Goal: Navigation & Orientation: Find specific page/section

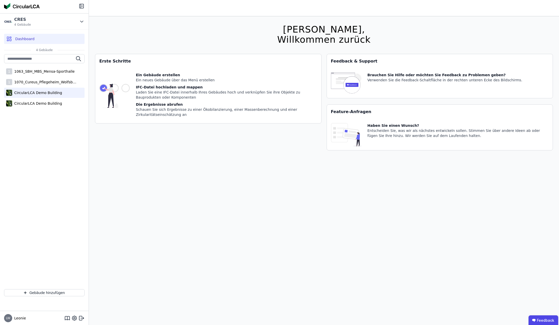
click at [32, 92] on div "CircularLCA Demo Building" at bounding box center [37, 92] width 50 height 5
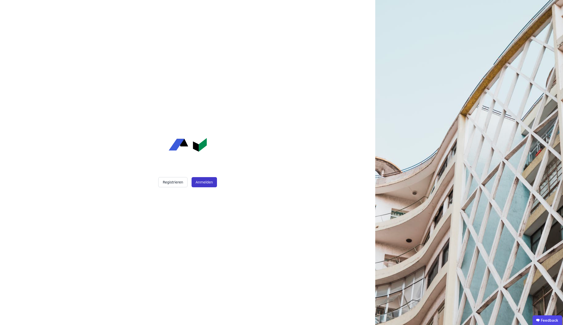
click at [198, 178] on button "Anmelden" at bounding box center [204, 182] width 25 height 10
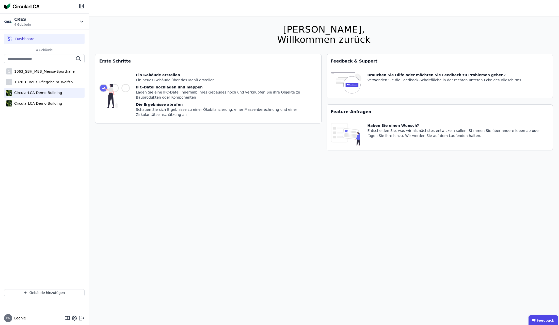
click at [48, 92] on div "CircularLCA Demo Building" at bounding box center [37, 92] width 50 height 5
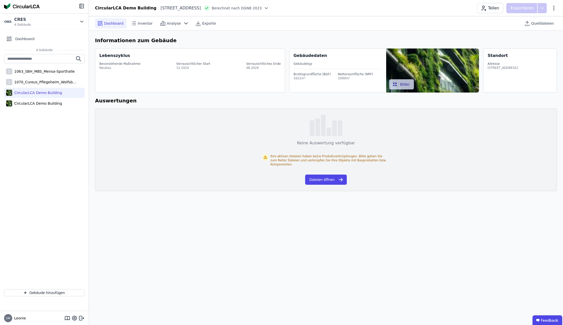
click at [115, 23] on span "Dashboard" at bounding box center [113, 23] width 19 height 5
click at [36, 100] on div "CircularLCA Demo Building" at bounding box center [44, 103] width 81 height 10
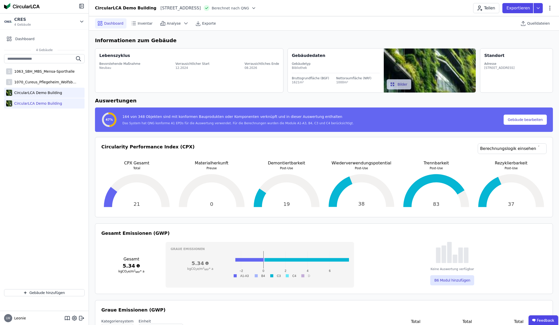
click at [36, 95] on div "CircularLCA Demo Building" at bounding box center [37, 92] width 50 height 5
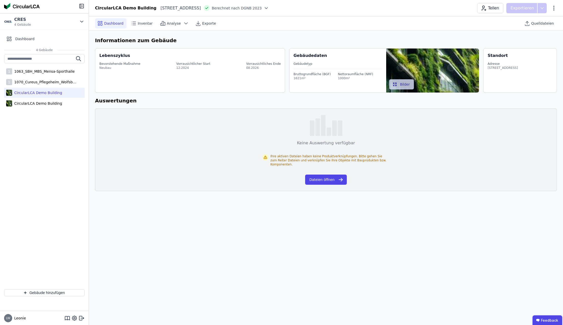
click at [131, 64] on div "Bevorstehende Maßnahme" at bounding box center [119, 64] width 41 height 4
click at [146, 22] on span "Inventar" at bounding box center [145, 23] width 15 height 5
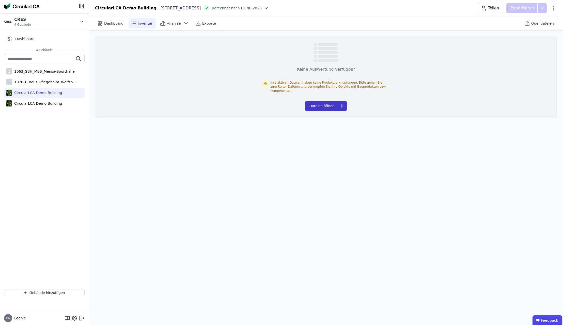
click at [318, 101] on button "Dateien öffnen" at bounding box center [325, 106] width 41 height 10
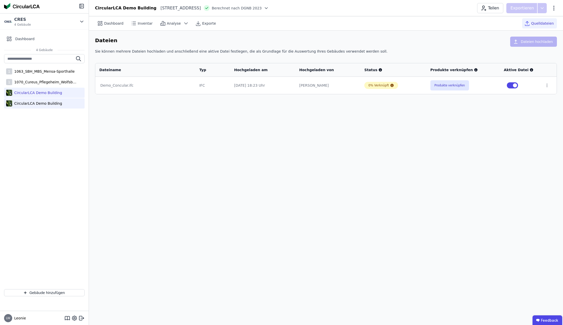
click at [38, 105] on div "CircularLCA Demo Building" at bounding box center [37, 103] width 50 height 5
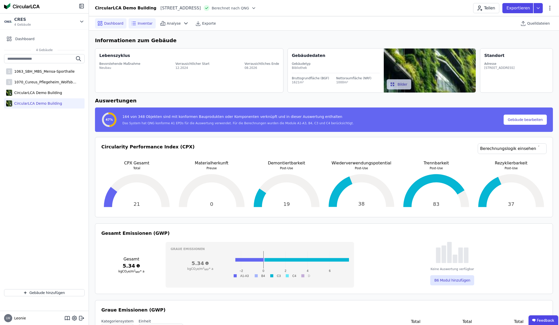
click at [139, 23] on span "Inventar" at bounding box center [145, 23] width 15 height 5
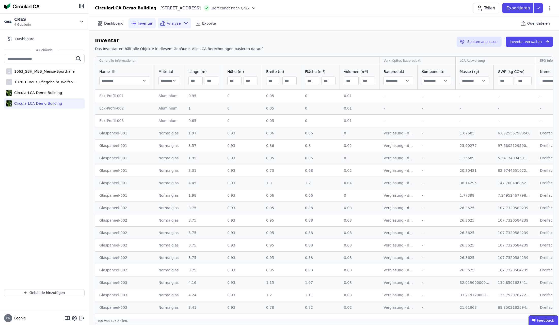
click at [169, 25] on span "Analyse" at bounding box center [174, 23] width 14 height 5
click at [27, 94] on div "CircularLCA Demo Building" at bounding box center [37, 92] width 50 height 5
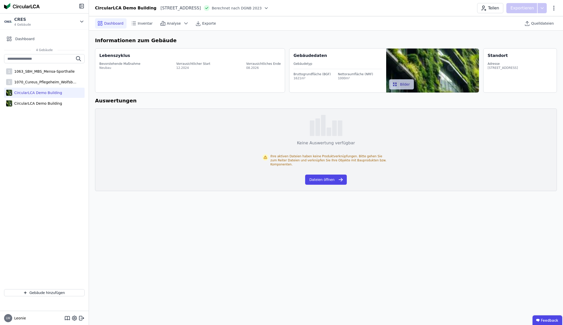
click at [39, 98] on div "1 1063_SBH_MBS_Mensa-Sporthalle 1 1070_Cureus_Pflegeheim_Wolfsbüttel CircularLC…" at bounding box center [44, 81] width 81 height 55
click at [41, 105] on div "CircularLCA Demo Building" at bounding box center [37, 103] width 50 height 5
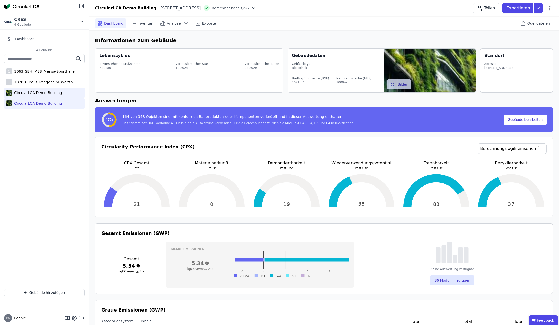
click at [46, 92] on div "CircularLCA Demo Building" at bounding box center [37, 92] width 50 height 5
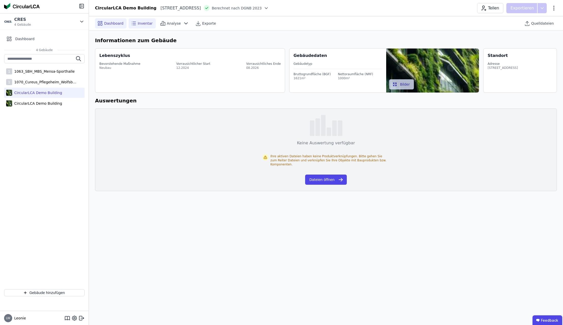
click at [134, 24] on icon at bounding box center [134, 23] width 6 height 6
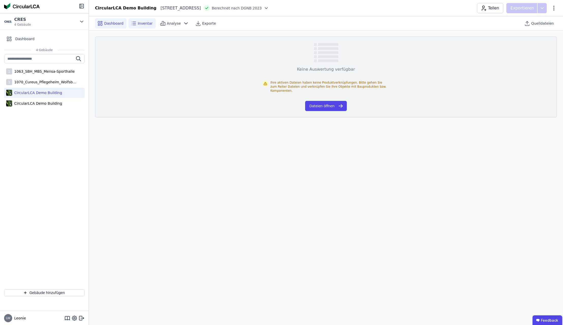
click at [111, 26] on div "Dashboard" at bounding box center [111, 23] width 32 height 10
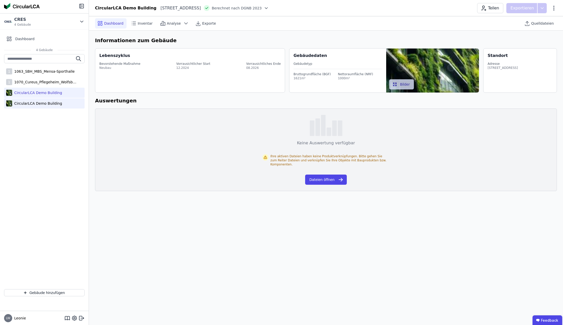
click at [54, 105] on div "CircularLCA Demo Building" at bounding box center [37, 103] width 50 height 5
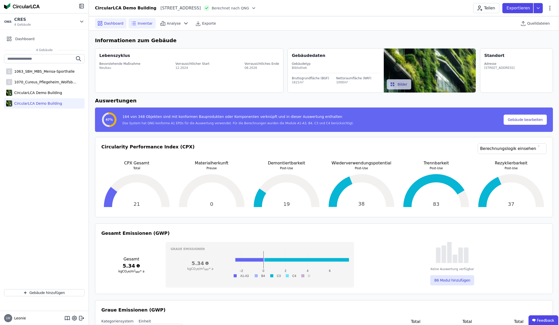
click at [138, 25] on span "Inventar" at bounding box center [145, 23] width 15 height 5
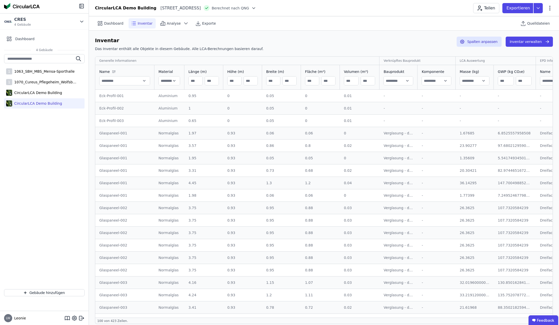
click at [115, 95] on div "Eck-Profil-001" at bounding box center [124, 95] width 51 height 5
click at [167, 95] on div "Aluminium" at bounding box center [170, 95] width 22 height 5
click at [268, 95] on div "0.05" at bounding box center [281, 95] width 31 height 5
click at [524, 40] on button "Inventar verwalten" at bounding box center [529, 42] width 47 height 10
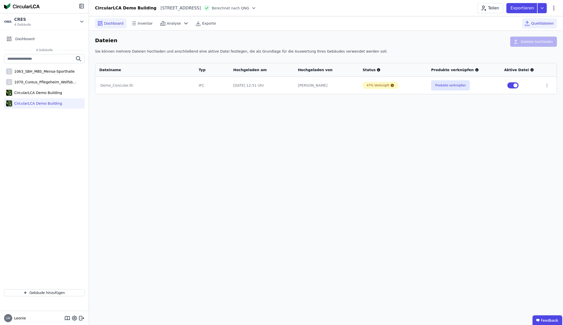
click at [108, 23] on span "Dashboard" at bounding box center [113, 23] width 19 height 5
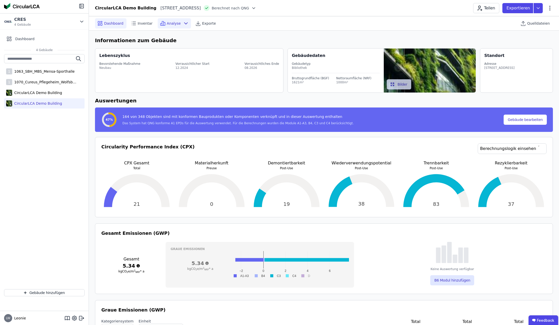
click at [168, 24] on span "Analyse" at bounding box center [174, 23] width 14 height 5
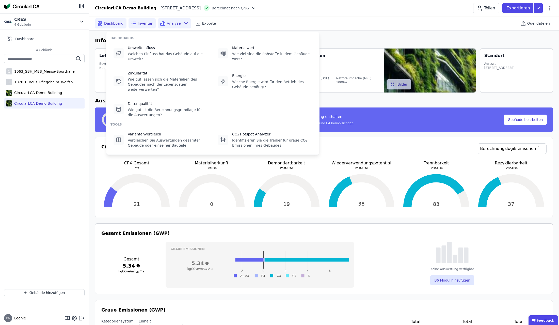
click at [133, 22] on icon at bounding box center [134, 23] width 6 height 6
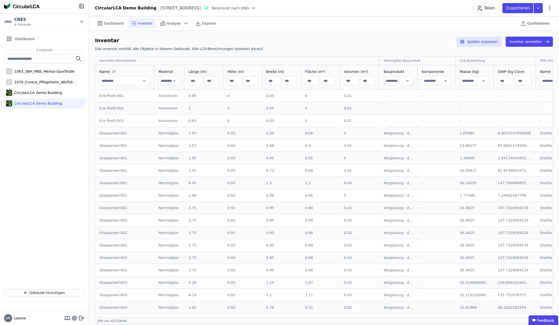
click at [116, 96] on div "Eck-Profil-001" at bounding box center [124, 95] width 51 height 5
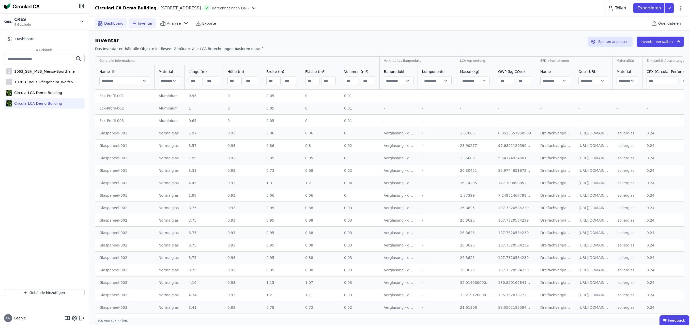
click at [112, 25] on span "Dashboard" at bounding box center [113, 23] width 19 height 5
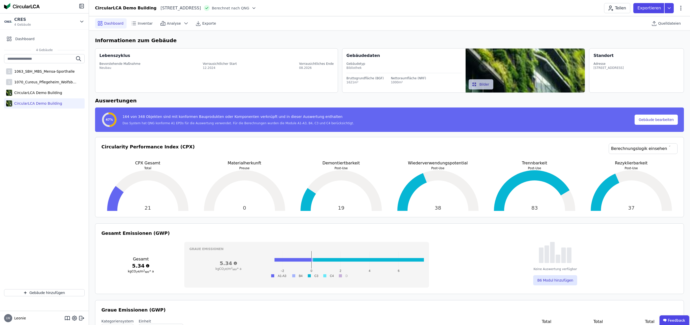
click at [125, 60] on div "Bevorstehende Maßnahme Neubau Vorrausichtlicher Start 12.2024 Vorrausichtliches…" at bounding box center [216, 66] width 235 height 14
click at [563, 121] on button "Gebäude bearbeiten" at bounding box center [656, 120] width 43 height 10
select select "**********"
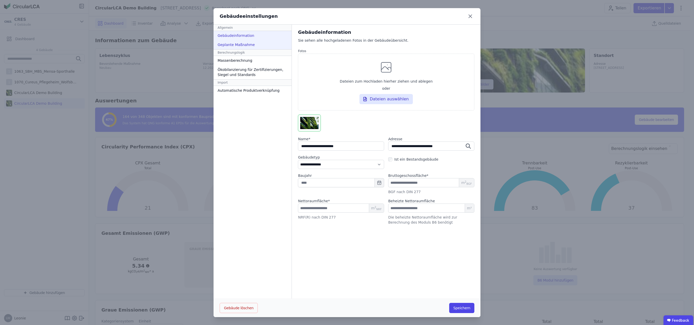
click at [248, 45] on div "Geplante Maßnahme" at bounding box center [252, 44] width 78 height 9
select select "*"
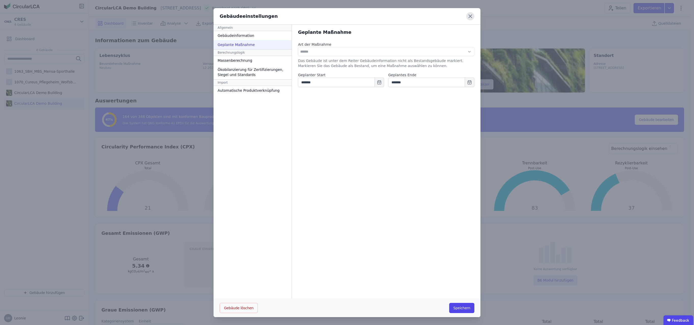
click at [469, 17] on icon at bounding box center [470, 16] width 8 height 8
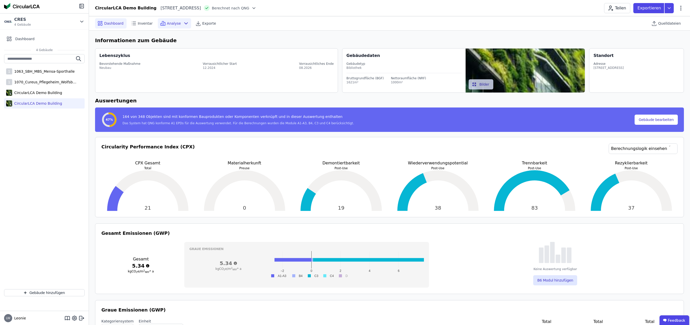
click at [183, 22] on icon at bounding box center [186, 23] width 6 height 6
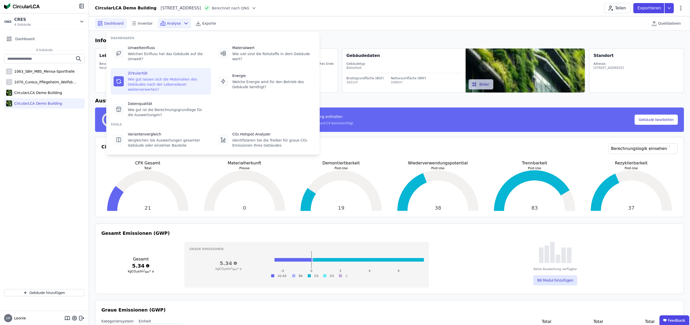
click at [176, 72] on div "Zirkularität Wie gut lassen sich die Materialien des Gebäudes nach der Lebensda…" at bounding box center [168, 81] width 80 height 21
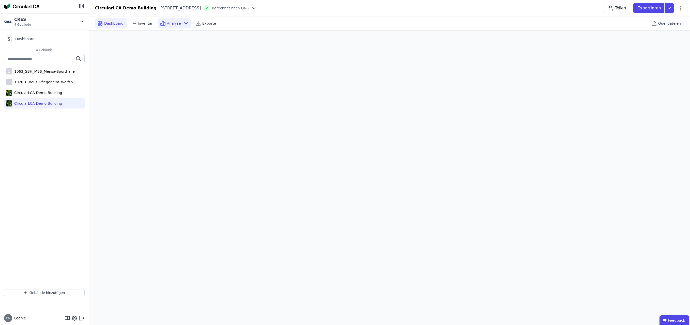
click at [118, 25] on span "Dashboard" at bounding box center [113, 23] width 19 height 5
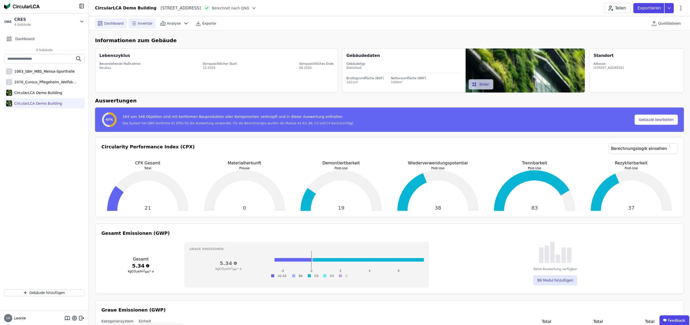
click at [151, 20] on div "Inventar" at bounding box center [142, 23] width 27 height 10
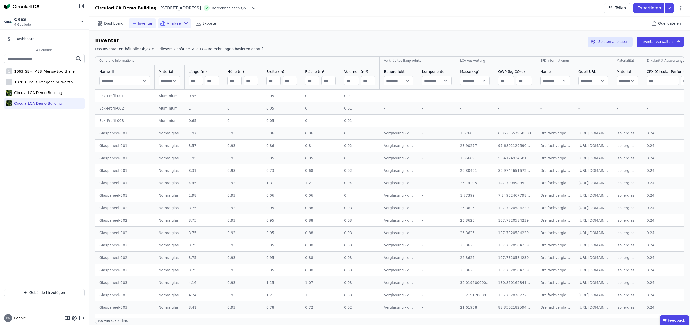
click at [167, 23] on span "Analyse" at bounding box center [174, 23] width 14 height 5
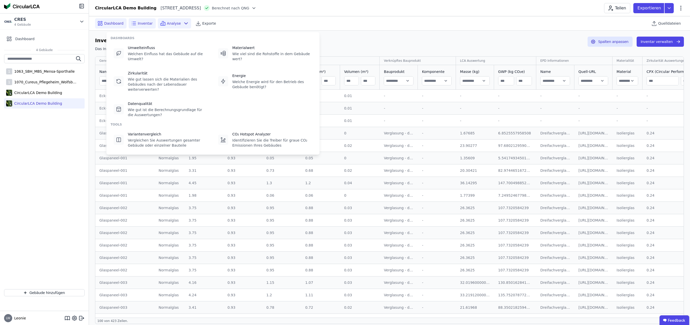
click at [117, 23] on span "Dashboard" at bounding box center [113, 23] width 19 height 5
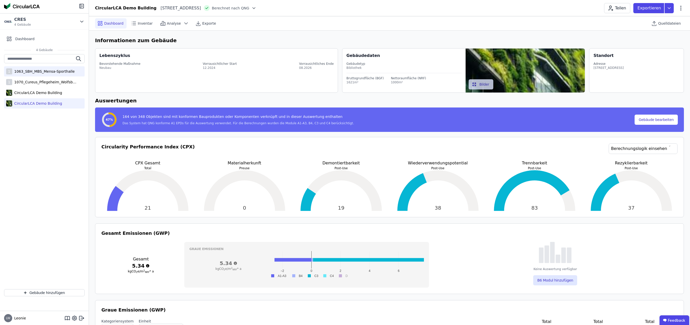
click at [48, 71] on div "1063_SBH_MBS_Mensa-Sporthalle" at bounding box center [43, 71] width 63 height 5
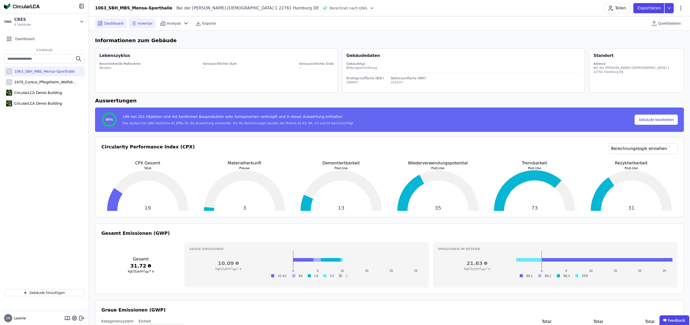
click at [140, 26] on div "Inventar" at bounding box center [142, 23] width 27 height 10
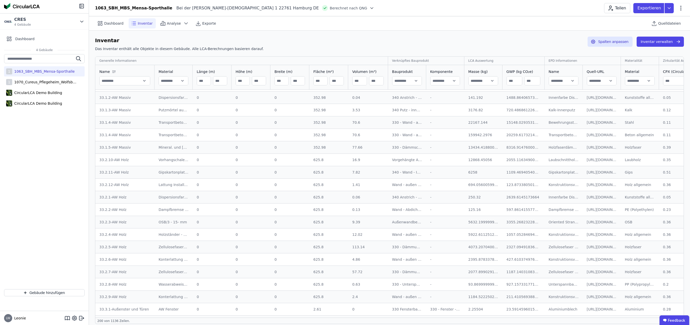
scroll to position [28, 0]
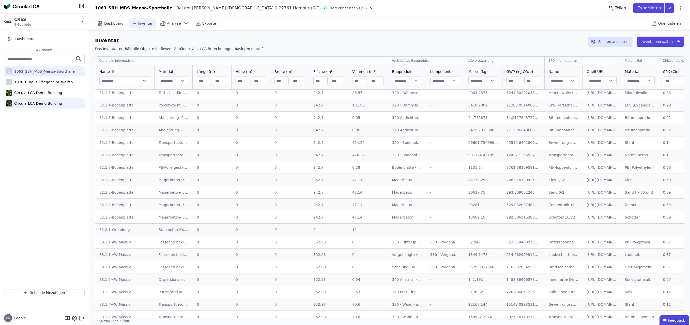
click at [31, 106] on div "CircularLCA Demo Building" at bounding box center [44, 103] width 81 height 10
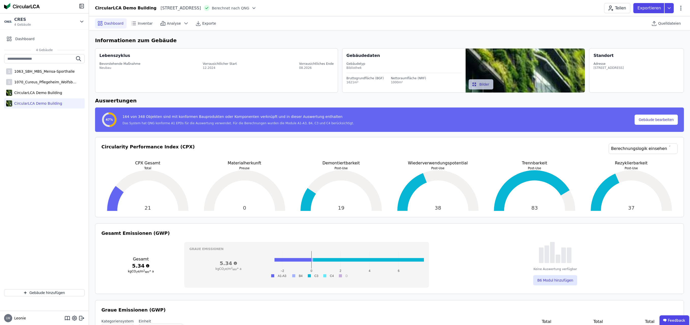
click at [446, 8] on div "CircularLCA Demo Building [STREET_ADDRESS] DE Berechnet nach QNG Teilen Exporti…" at bounding box center [389, 8] width 601 height 10
